Goal: Task Accomplishment & Management: Manage account settings

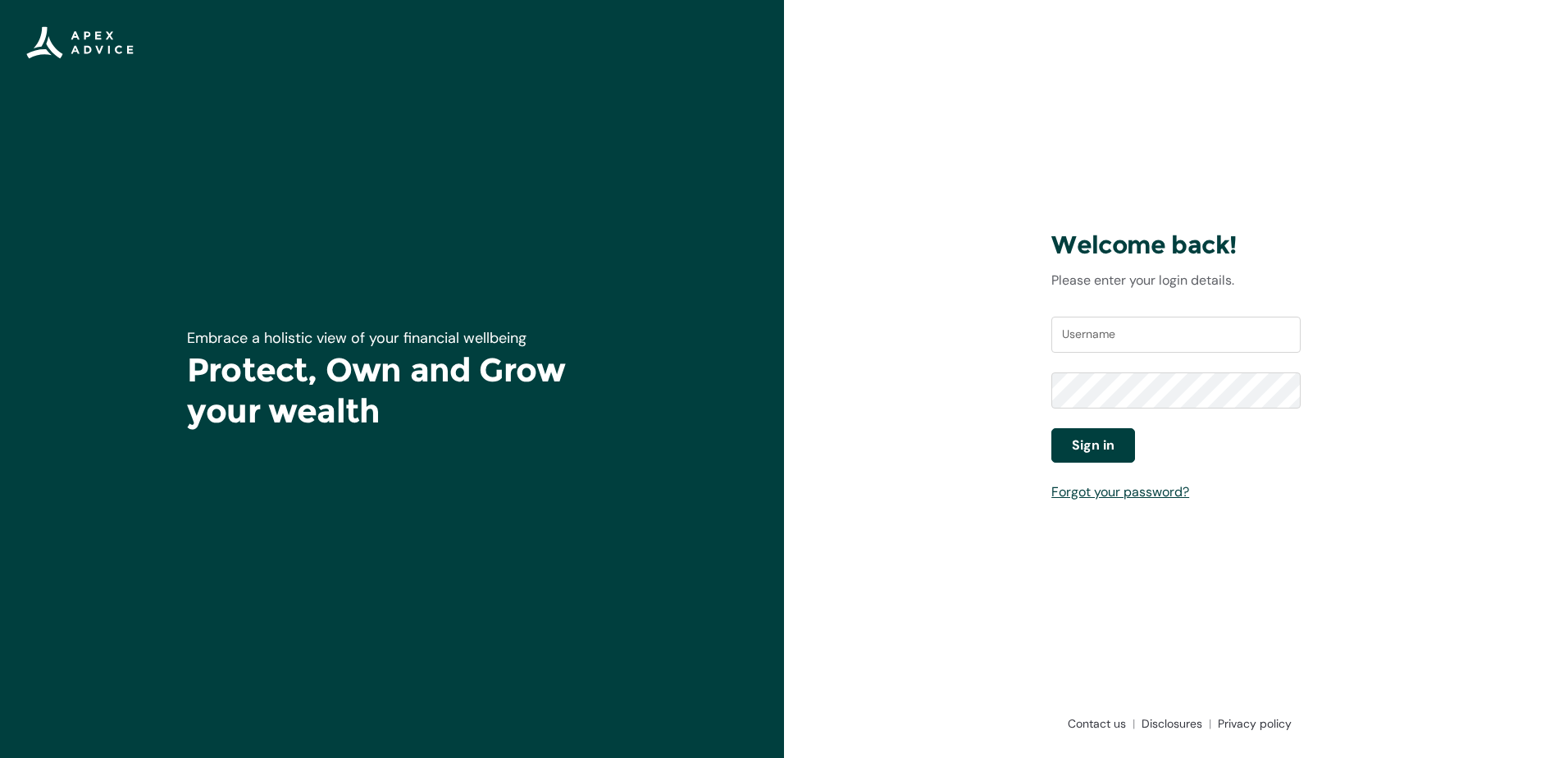
type input "[EMAIL_ADDRESS][DOMAIN_NAME]"
click at [1097, 451] on span "Sign in" at bounding box center [1093, 445] width 43 height 19
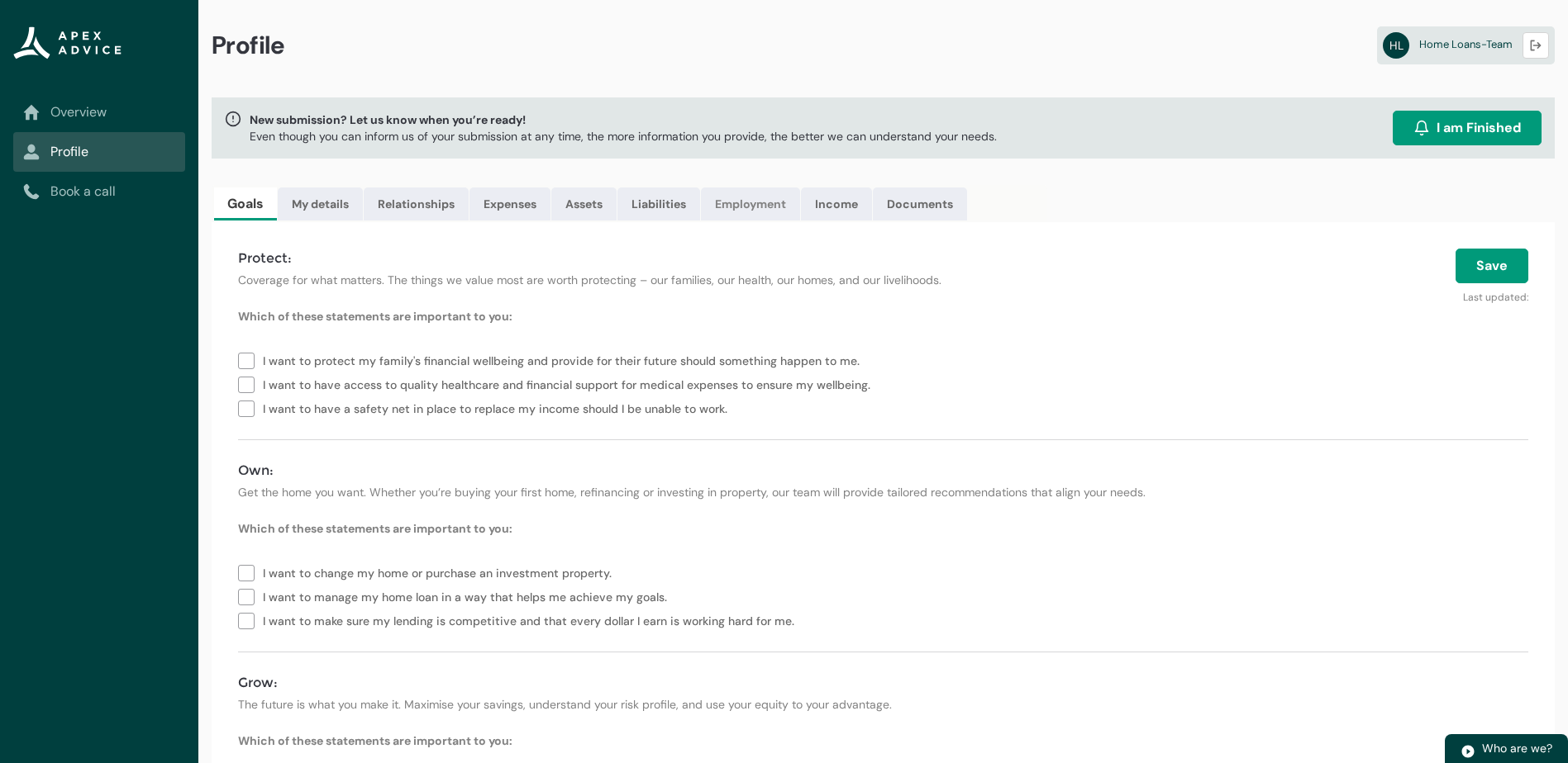
click at [767, 205] on link "Employment" at bounding box center [750, 203] width 99 height 33
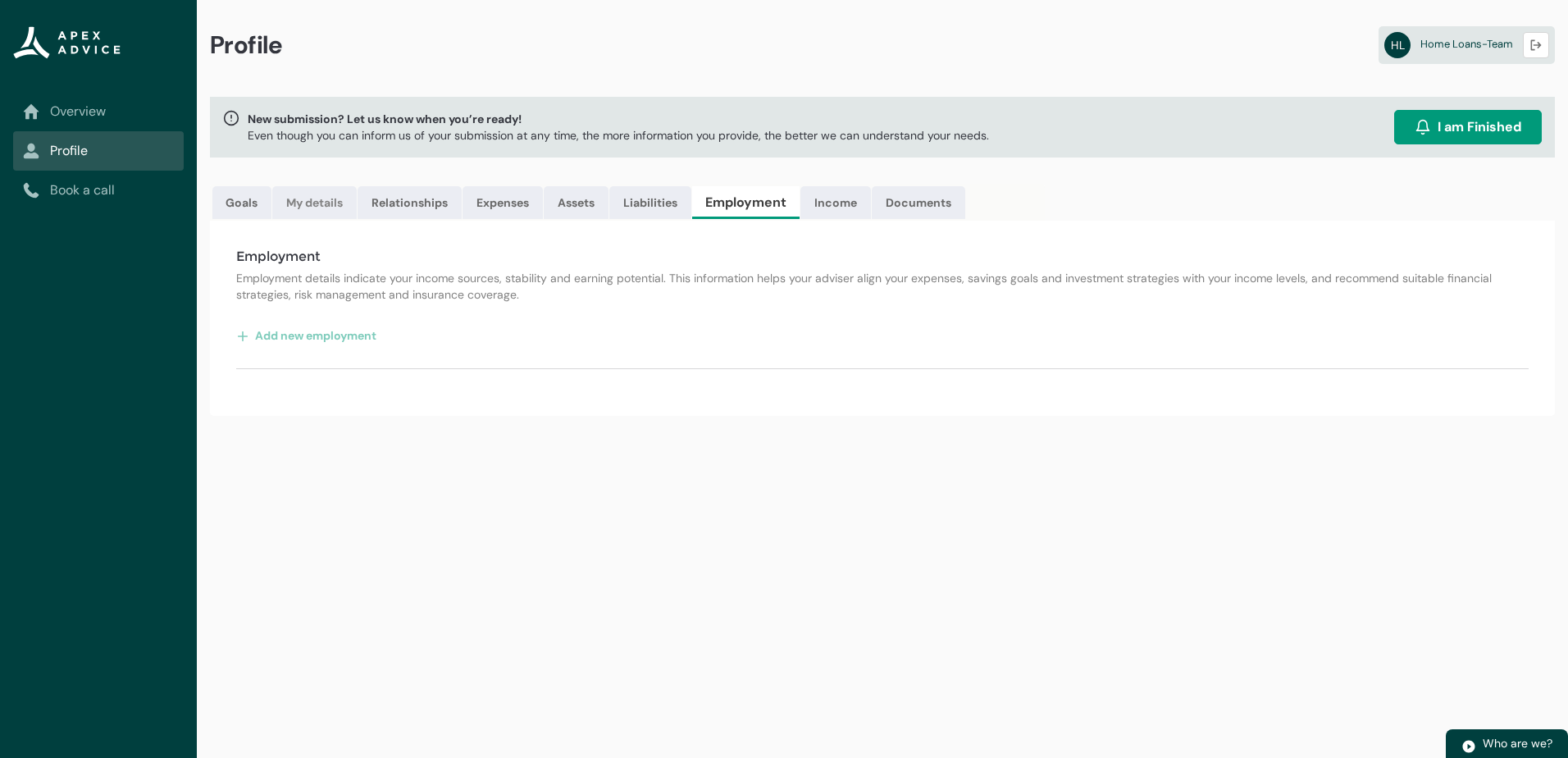
click at [330, 205] on link "My details" at bounding box center [314, 202] width 84 height 32
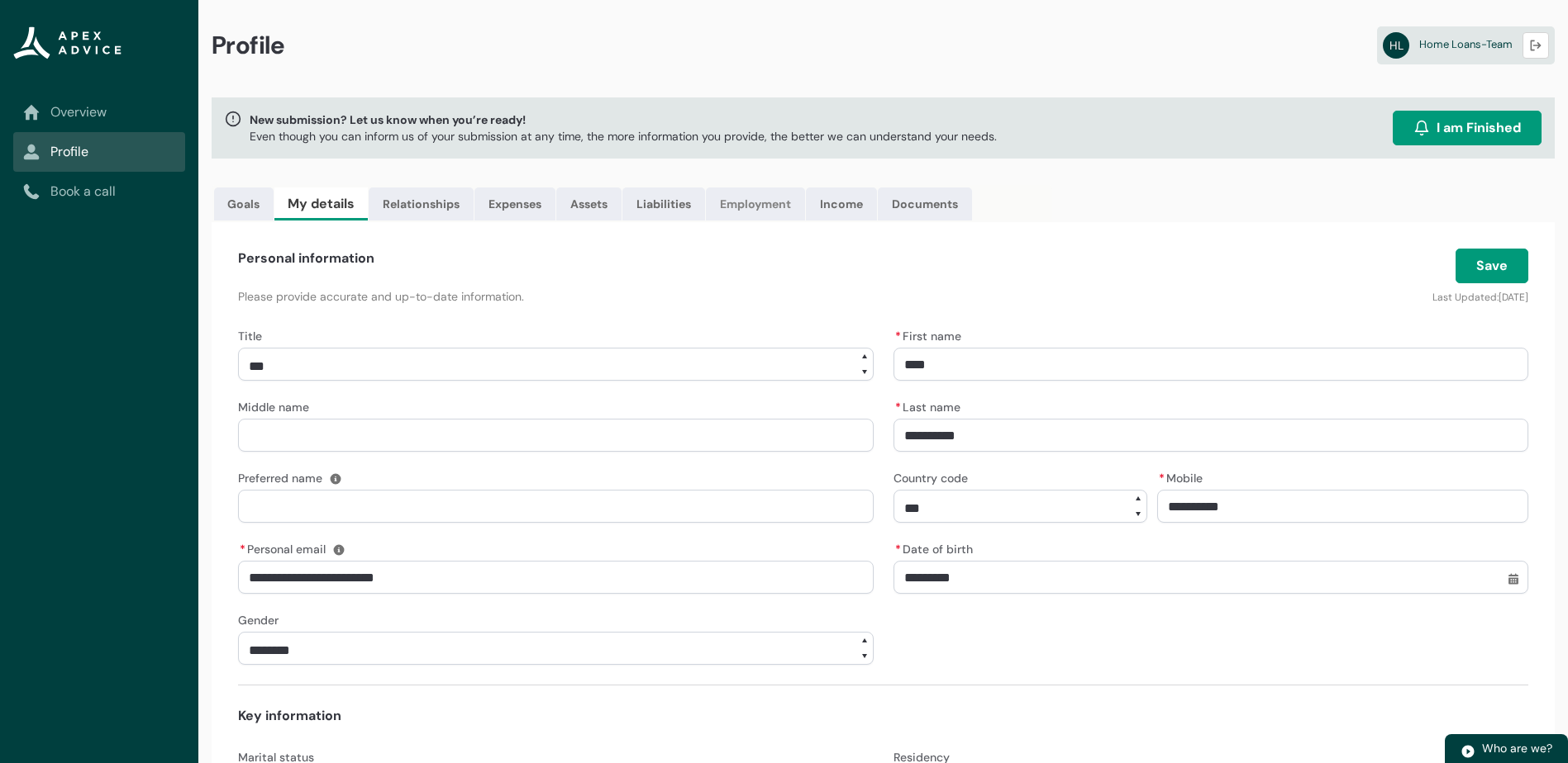
click at [749, 201] on link "Employment" at bounding box center [755, 203] width 99 height 33
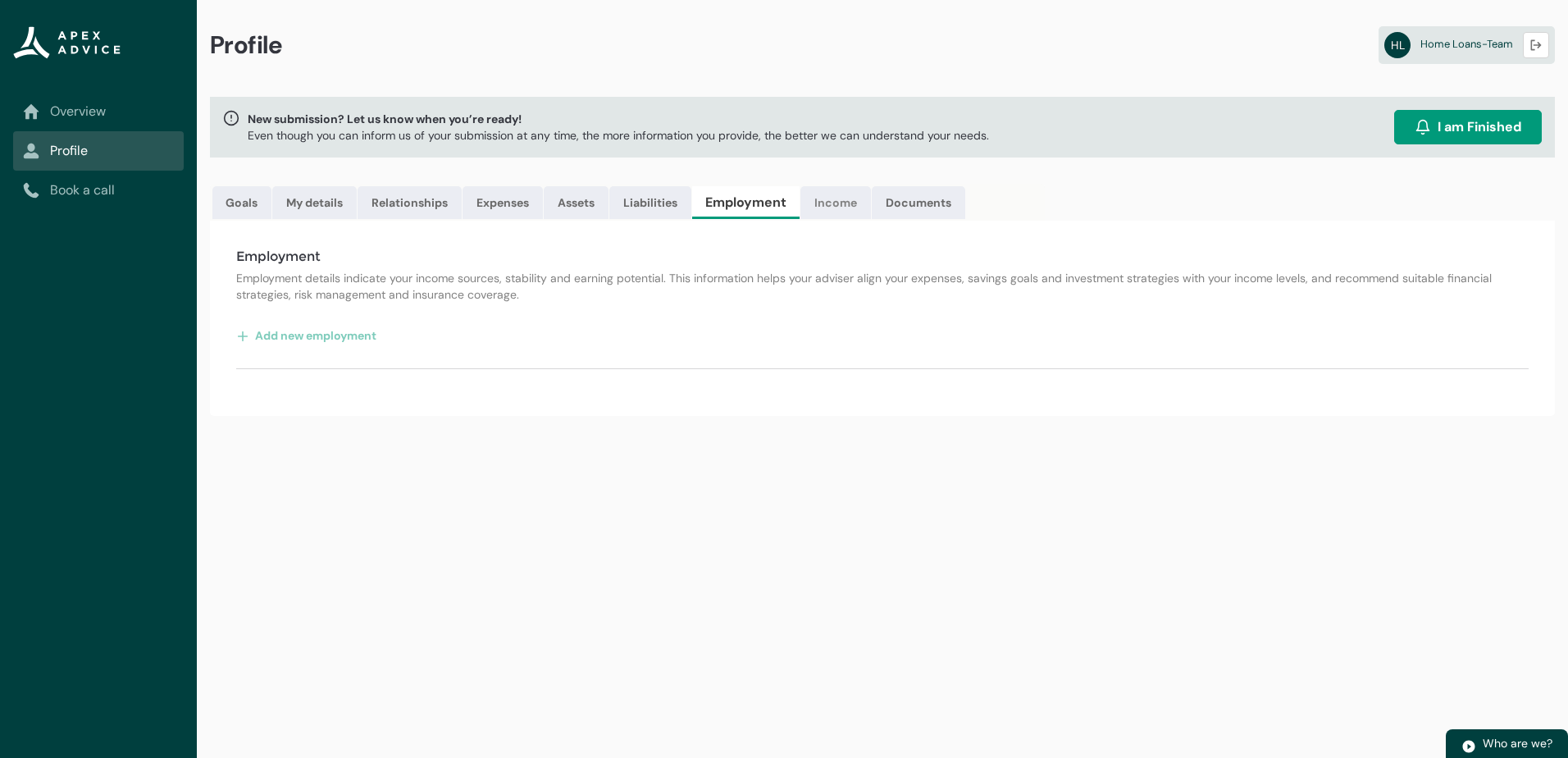
click at [843, 204] on link "Income" at bounding box center [835, 202] width 70 height 32
click at [674, 202] on link "Liabilities" at bounding box center [650, 202] width 82 height 32
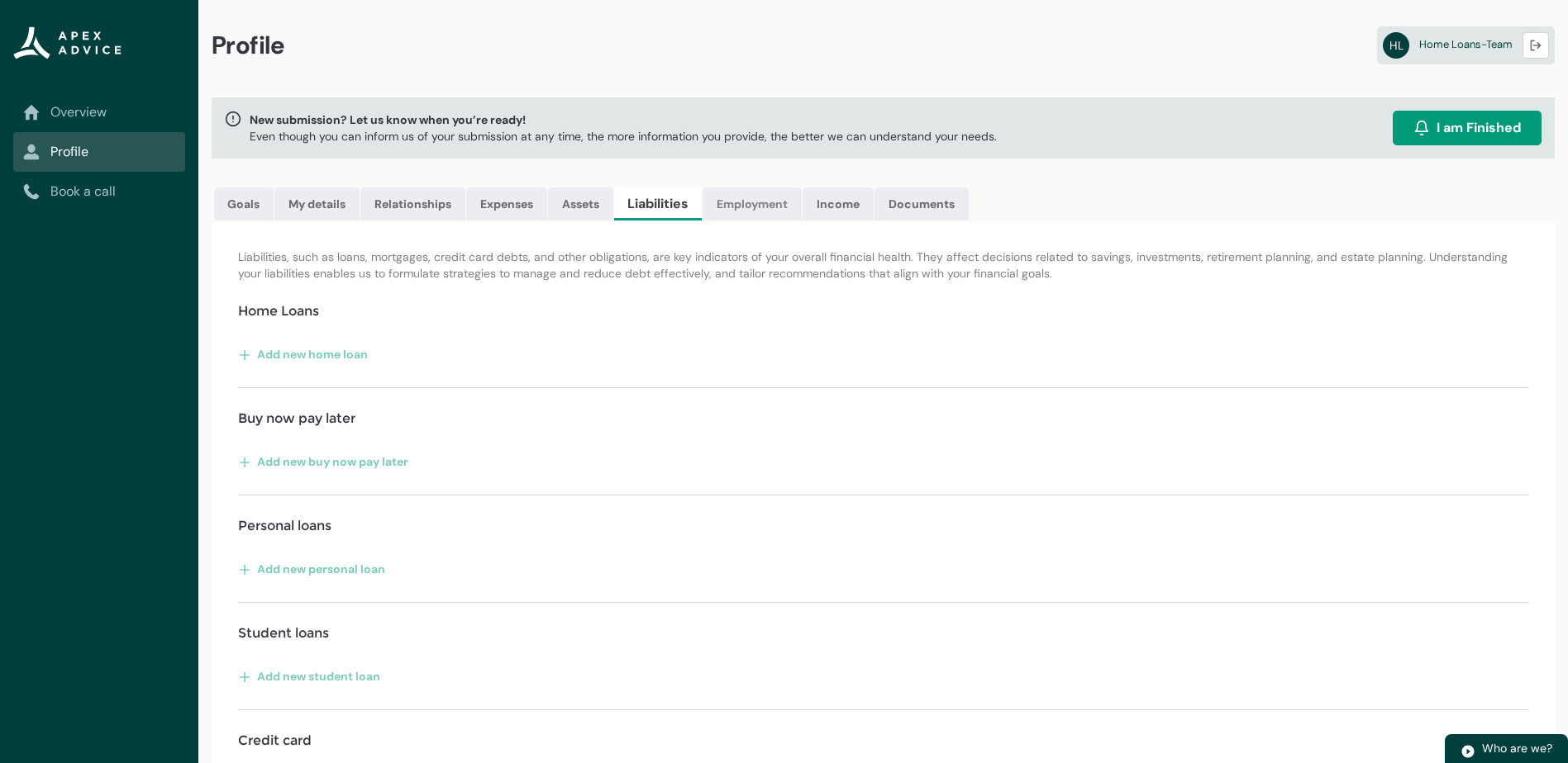
click at [766, 198] on link "Employment" at bounding box center [751, 203] width 99 height 33
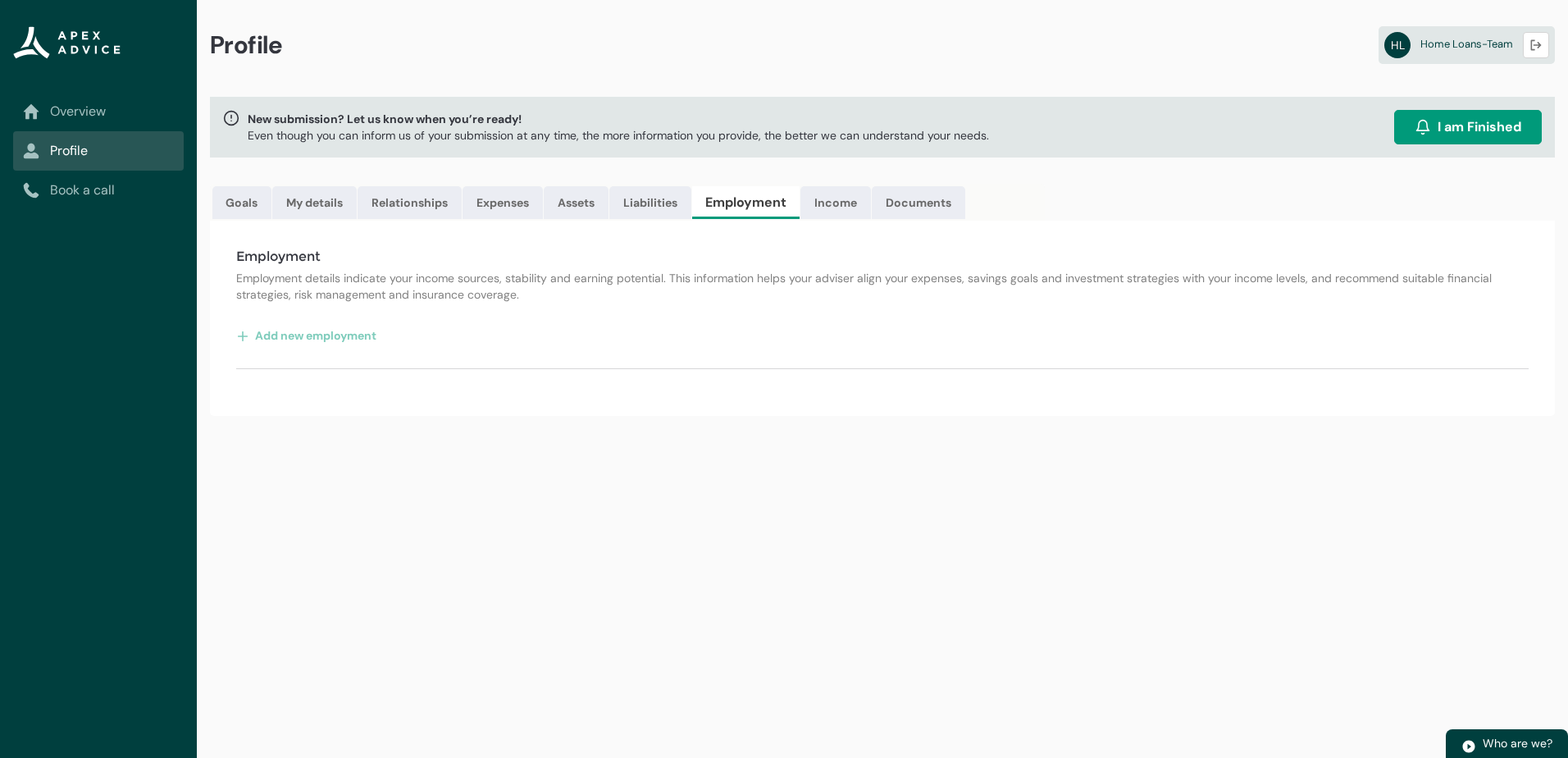
click at [877, 333] on div "Add new employment" at bounding box center [882, 335] width 1292 height 26
drag, startPoint x: 325, startPoint y: 199, endPoint x: 379, endPoint y: 243, distance: 69.7
click at [322, 199] on link "My details" at bounding box center [314, 202] width 84 height 32
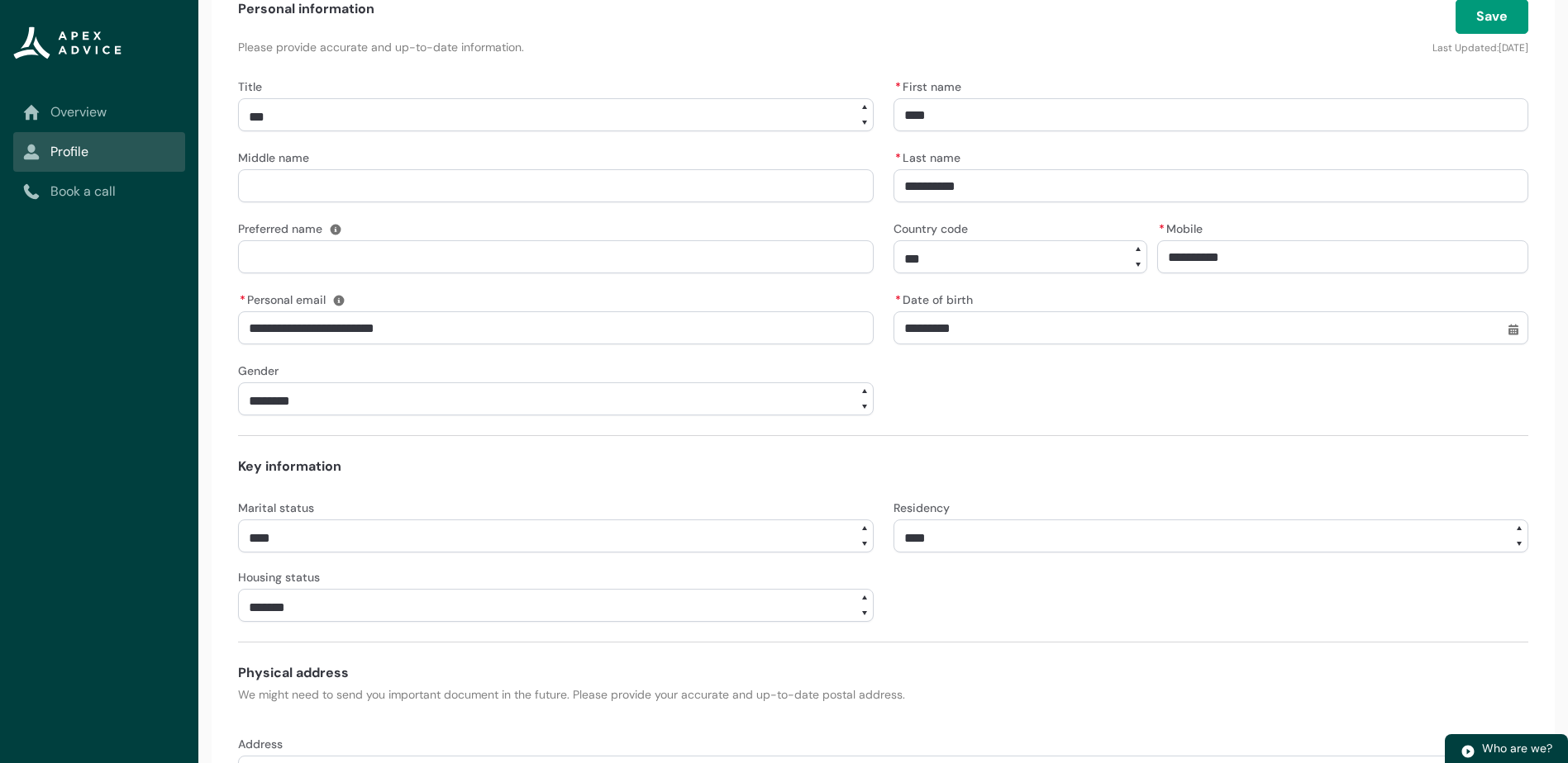
scroll to position [461, 0]
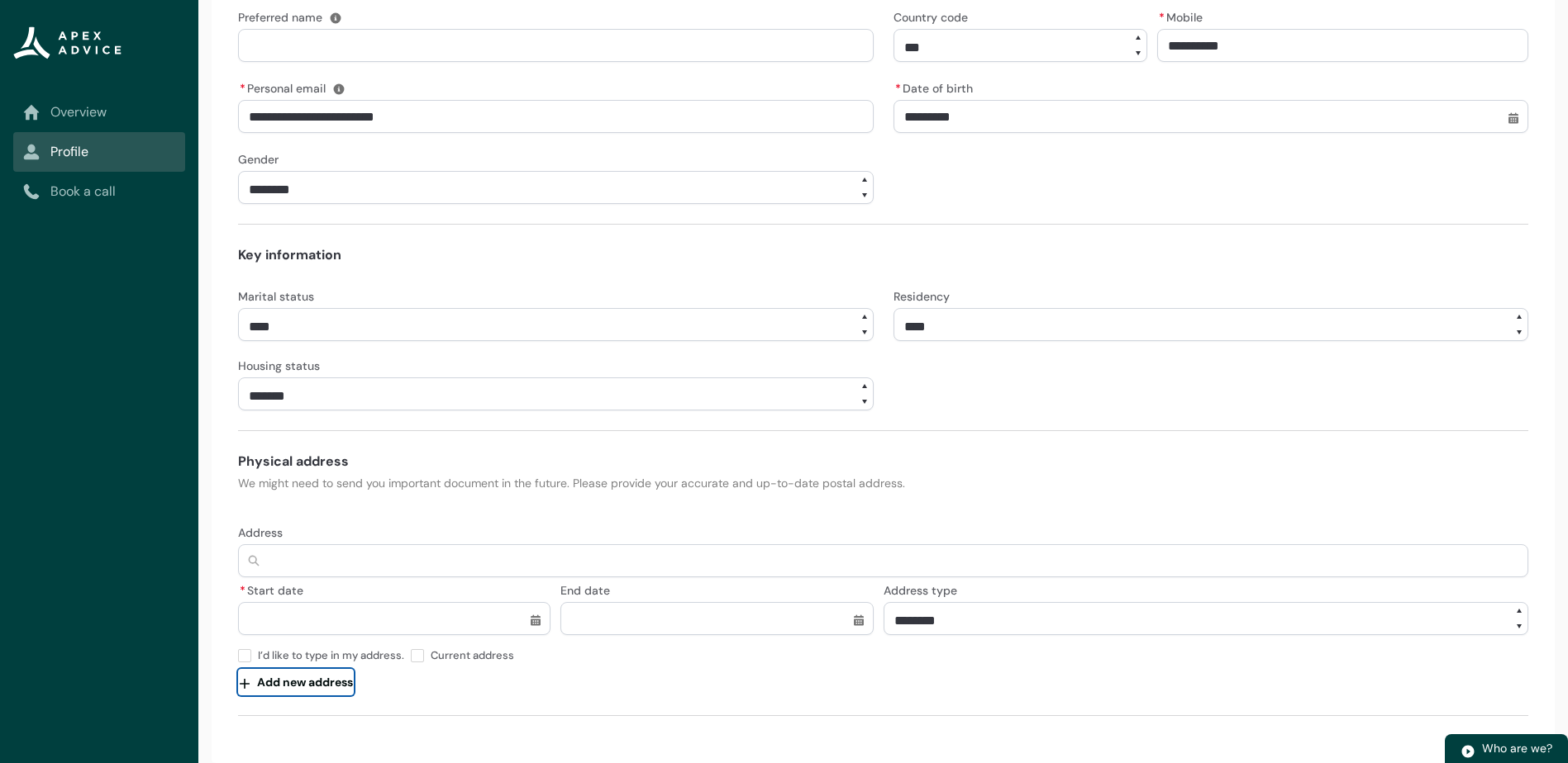
click at [307, 682] on button "Add new address" at bounding box center [296, 682] width 116 height 26
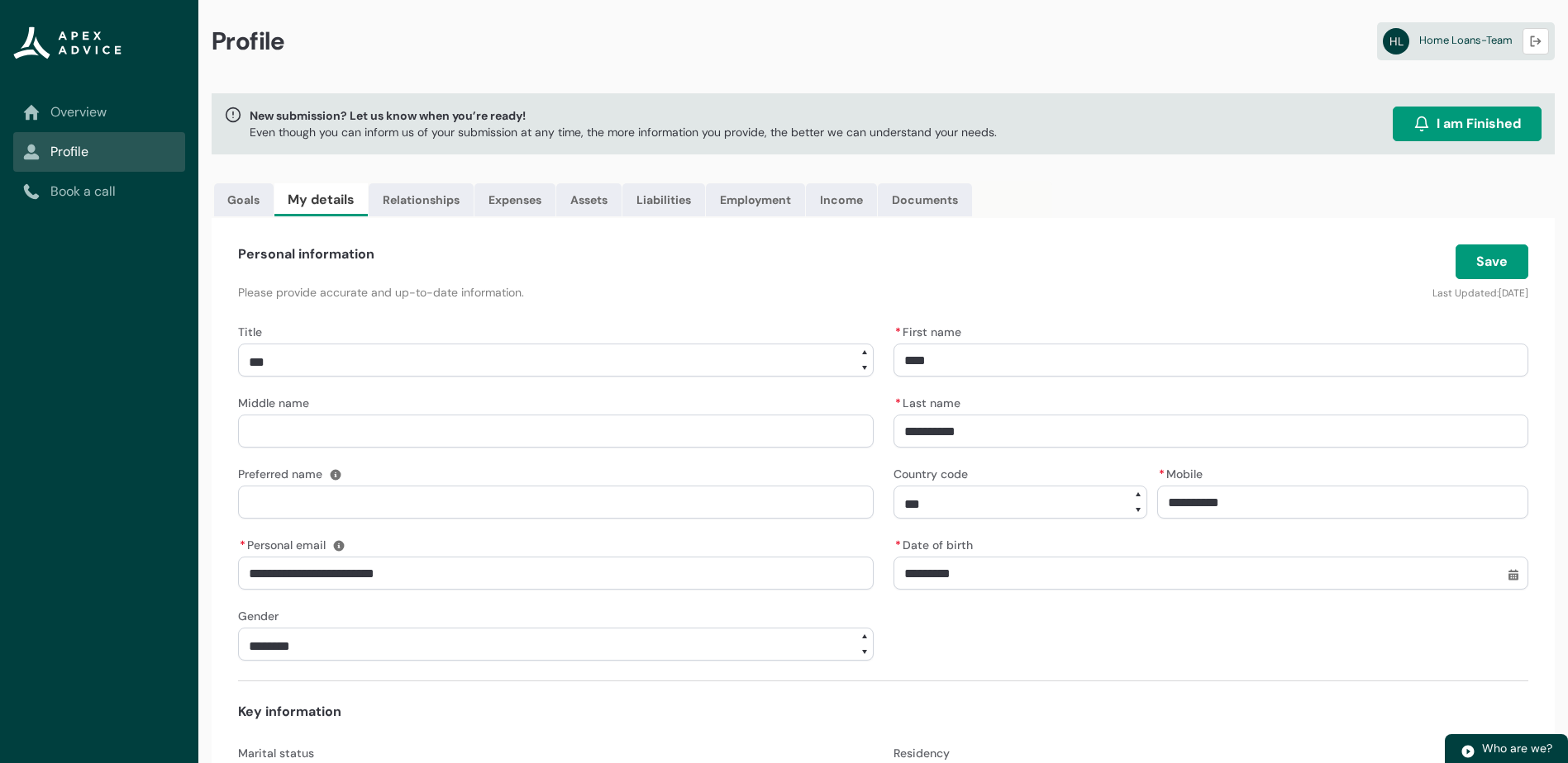
scroll to position [0, 0]
